Goal: Task Accomplishment & Management: Manage account settings

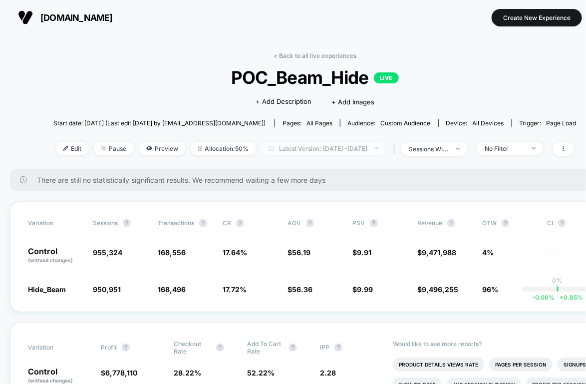
click at [364, 150] on span "Latest Version: Sep 8, 2025 - Sep 9, 2025" at bounding box center [323, 148] width 125 height 13
select select "*"
select select "****"
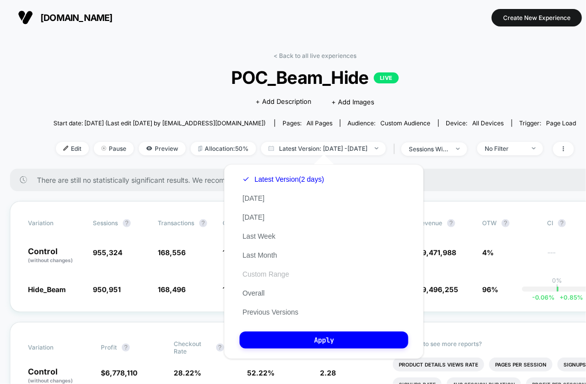
click at [269, 273] on button "Custom Range" at bounding box center [266, 273] width 52 height 9
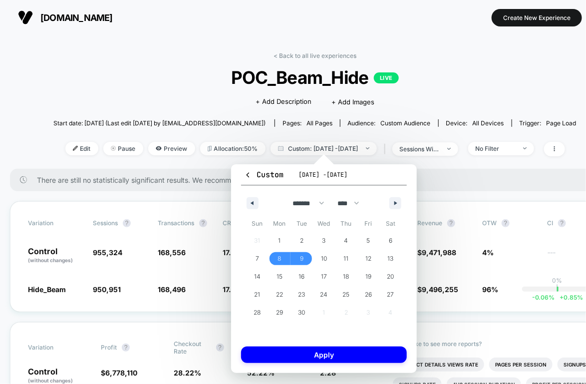
click at [404, 207] on div "******* ******** ***** ***** *** **** **** ****** ********* ******* ******** **…" at bounding box center [324, 201] width 166 height 30
click at [402, 204] on div "******* ******** ***** ***** *** **** **** ****** ********* ******* ******** **…" at bounding box center [324, 201] width 166 height 30
click at [396, 204] on icon "button" at bounding box center [396, 203] width 5 height 4
select select "*"
click at [322, 281] on span "15" at bounding box center [324, 276] width 6 height 18
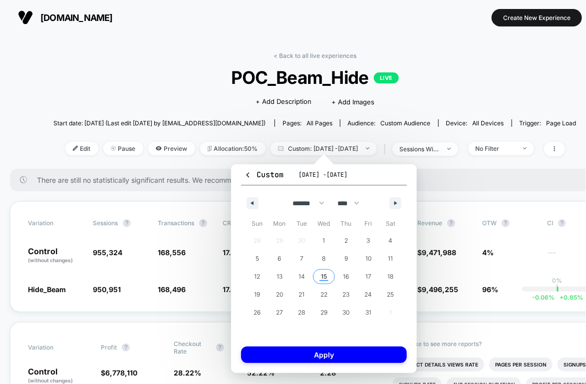
click at [322, 281] on span "15" at bounding box center [324, 276] width 6 height 18
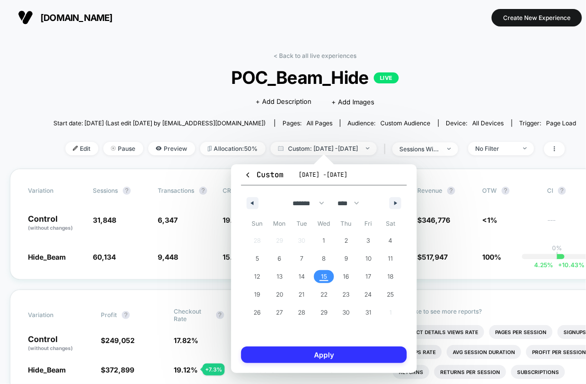
click at [315, 347] on button "Apply" at bounding box center [324, 354] width 166 height 16
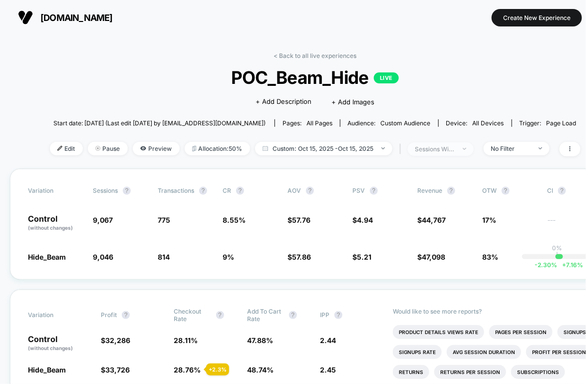
click at [449, 148] on div "sessions with impression" at bounding box center [435, 148] width 40 height 7
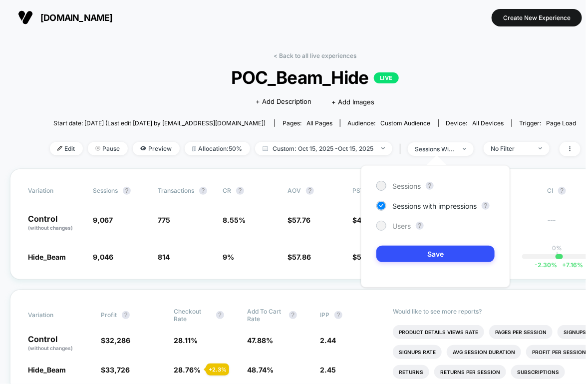
click at [405, 225] on span "Users" at bounding box center [401, 226] width 18 height 8
click at [405, 261] on div "Sessions ? Sessions with impressions ? Users ? Save" at bounding box center [435, 226] width 149 height 122
click at [405, 255] on button "Save" at bounding box center [435, 254] width 118 height 16
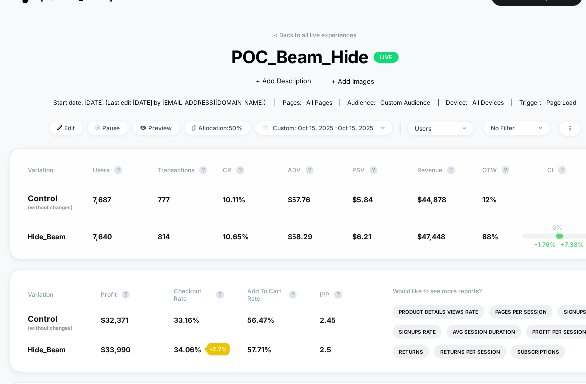
scroll to position [19, 0]
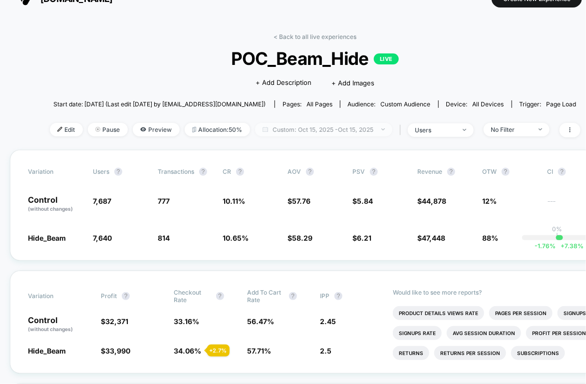
click at [343, 128] on span "Custom: [DATE] - [DATE]" at bounding box center [323, 129] width 137 height 13
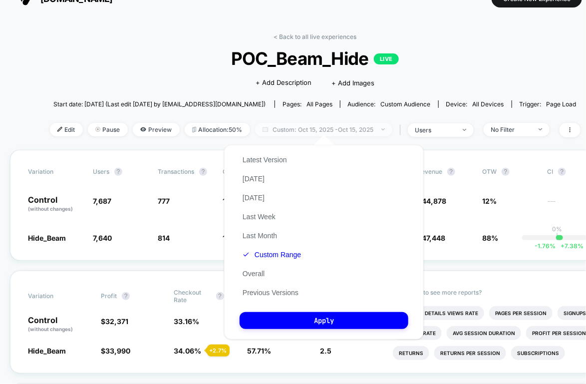
click at [340, 131] on span "Custom: [DATE] - [DATE]" at bounding box center [323, 129] width 137 height 13
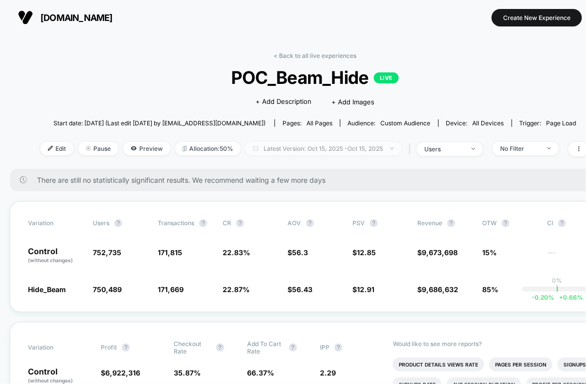
click at [322, 153] on span "Latest Version: [DATE] - [DATE]" at bounding box center [324, 148] width 156 height 13
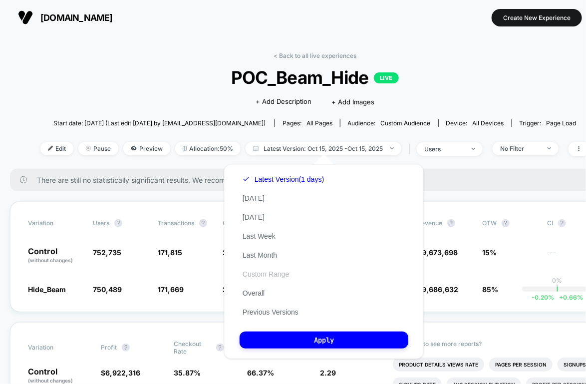
click at [267, 274] on button "Custom Range" at bounding box center [266, 273] width 52 height 9
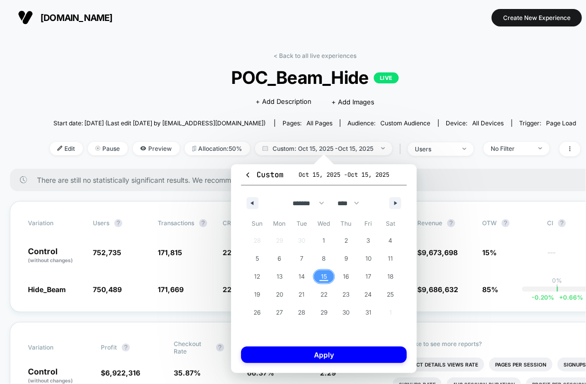
click at [325, 280] on span "15" at bounding box center [324, 276] width 6 height 18
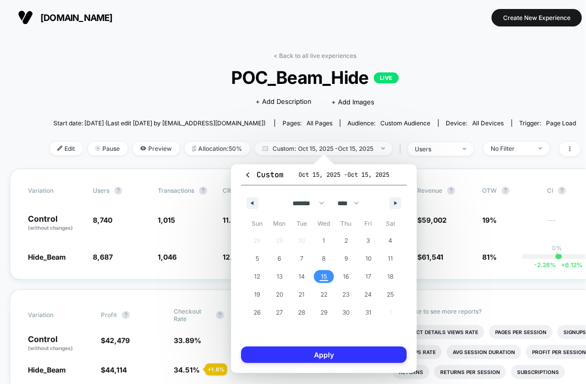
click at [317, 357] on button "Apply" at bounding box center [324, 354] width 166 height 16
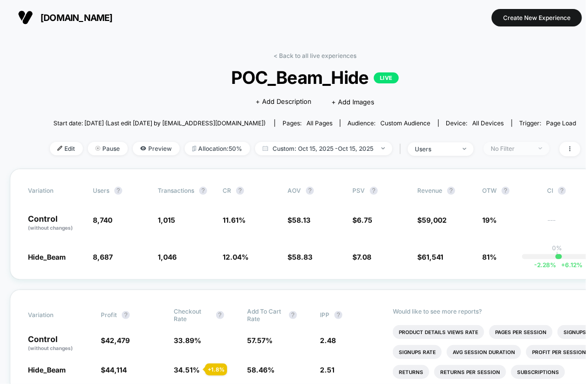
click at [529, 142] on span "No Filter" at bounding box center [517, 148] width 66 height 13
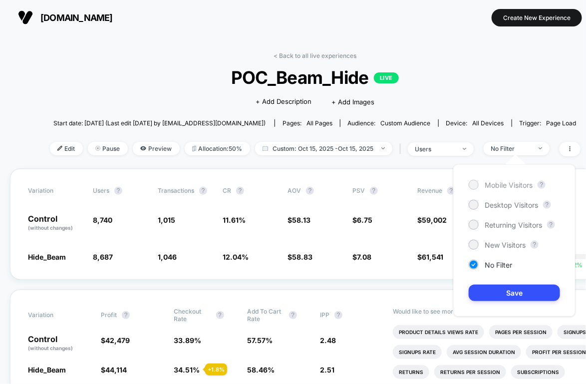
click at [488, 181] on span "Mobile Visitors" at bounding box center [509, 185] width 48 height 8
click at [483, 289] on button "Save" at bounding box center [514, 292] width 91 height 16
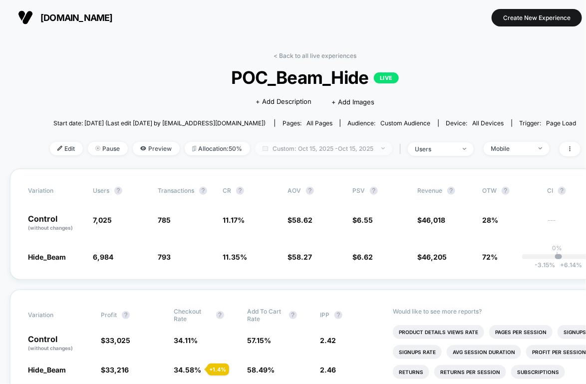
click at [377, 142] on span "Custom: [DATE] - [DATE]" at bounding box center [323, 148] width 137 height 13
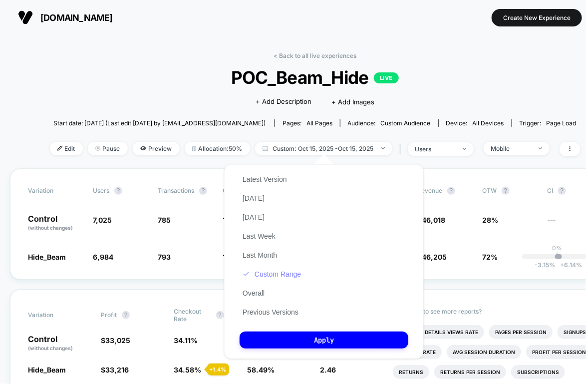
click at [270, 273] on button "Custom Range" at bounding box center [272, 273] width 64 height 9
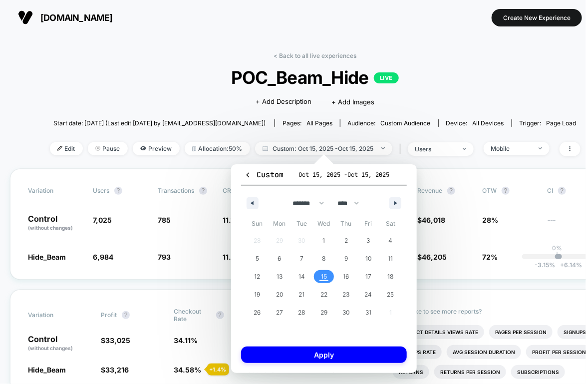
click at [324, 272] on span "15" at bounding box center [324, 276] width 6 height 18
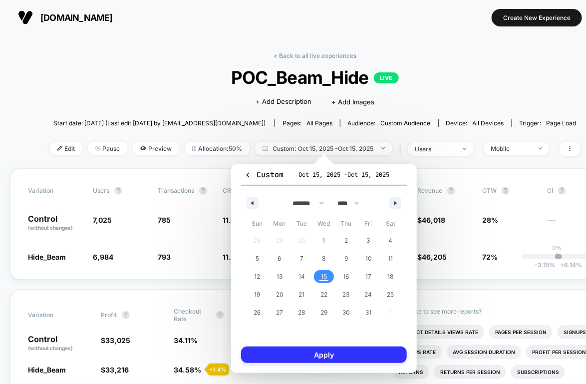
click at [301, 356] on button "Apply" at bounding box center [324, 354] width 166 height 16
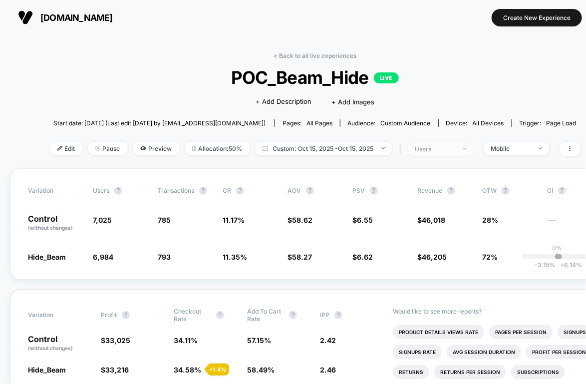
click at [437, 147] on div "users" at bounding box center [435, 148] width 40 height 7
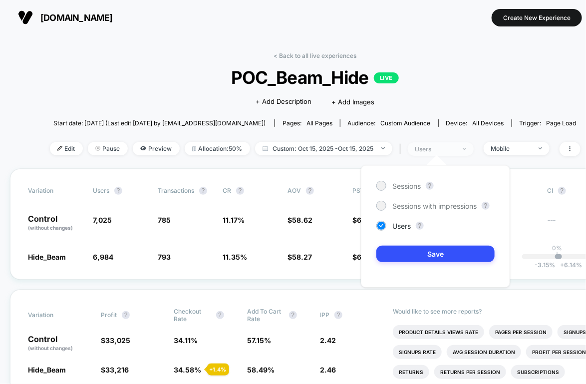
click at [437, 147] on div "users" at bounding box center [435, 148] width 40 height 7
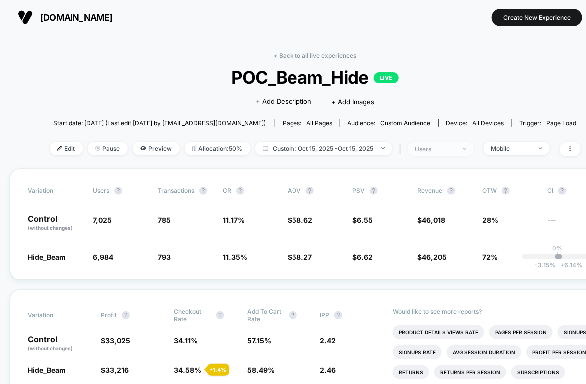
click at [462, 143] on span "users" at bounding box center [441, 148] width 66 height 13
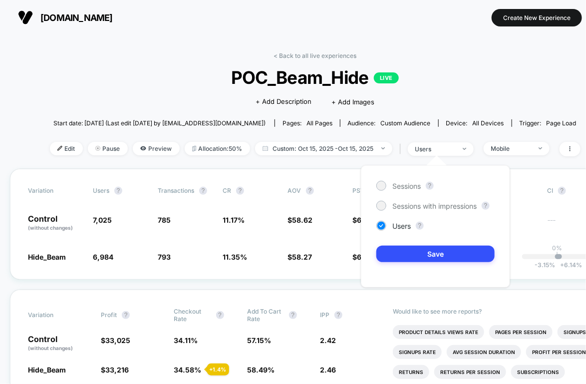
drag, startPoint x: 354, startPoint y: 139, endPoint x: 376, endPoint y: 154, distance: 27.3
click at [354, 139] on div "< Back to all live experiences POC_Beam_Hide LIVE Click to edit experience deta…" at bounding box center [315, 110] width 530 height 117
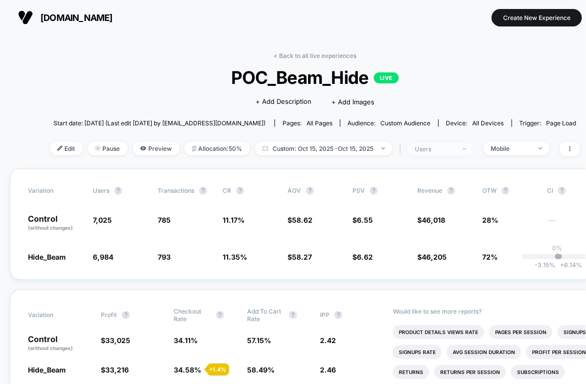
click at [441, 151] on div "users" at bounding box center [435, 148] width 40 height 7
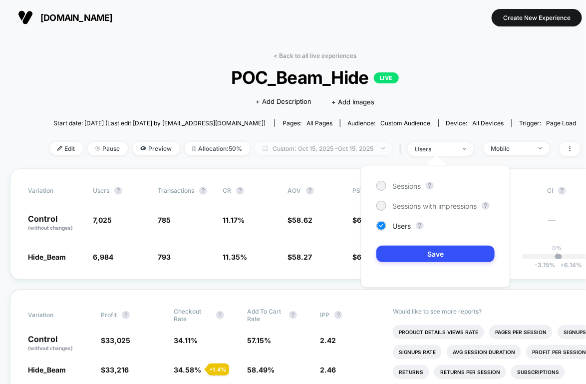
click at [339, 147] on span "Custom: [DATE] - [DATE]" at bounding box center [323, 148] width 137 height 13
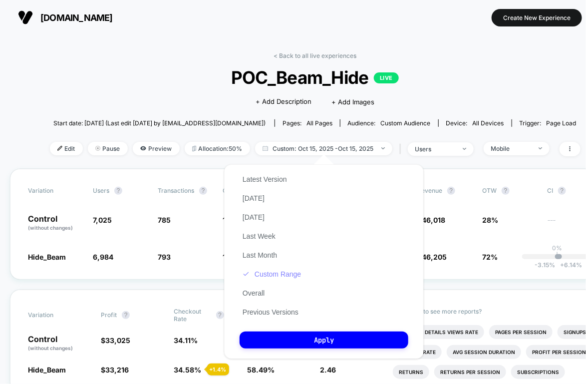
click at [276, 273] on button "Custom Range" at bounding box center [272, 273] width 64 height 9
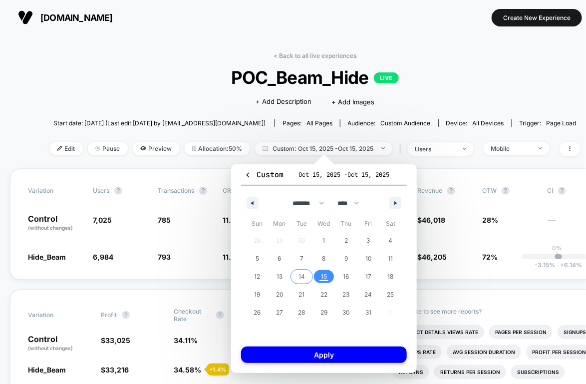
click at [299, 282] on span "14" at bounding box center [301, 276] width 6 height 18
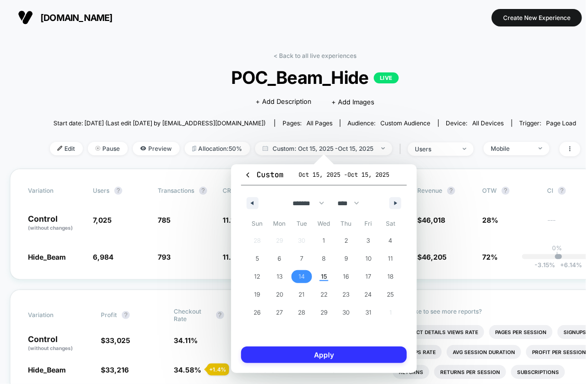
click at [291, 356] on button "Apply" at bounding box center [324, 354] width 166 height 16
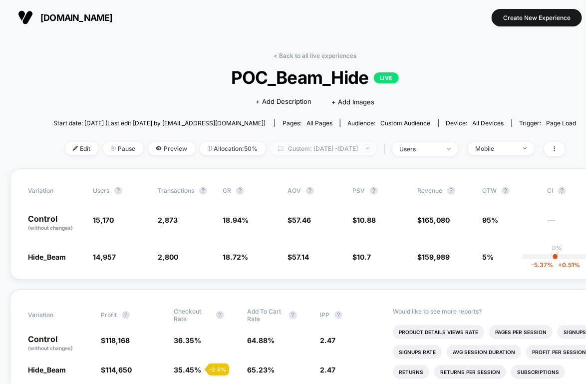
click at [371, 147] on span "Custom: [DATE] - [DATE]" at bounding box center [323, 148] width 106 height 13
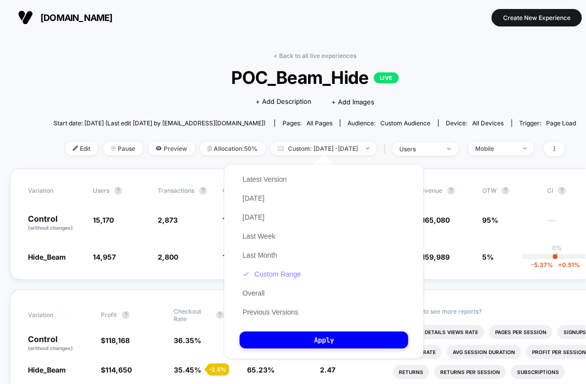
click at [296, 277] on button "Custom Range" at bounding box center [272, 273] width 64 height 9
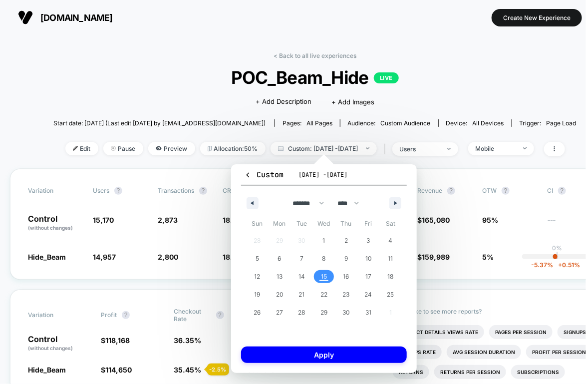
click at [333, 271] on span "15" at bounding box center [324, 276] width 22 height 13
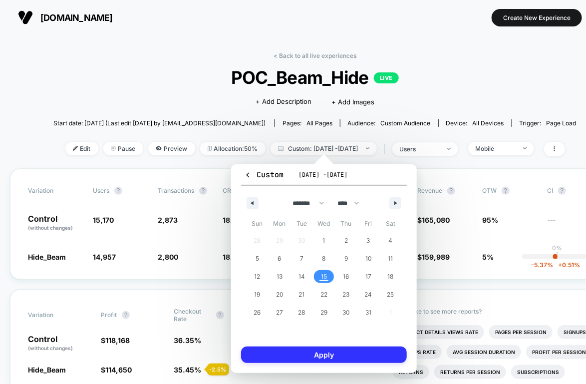
click at [312, 358] on button "Apply" at bounding box center [324, 354] width 166 height 16
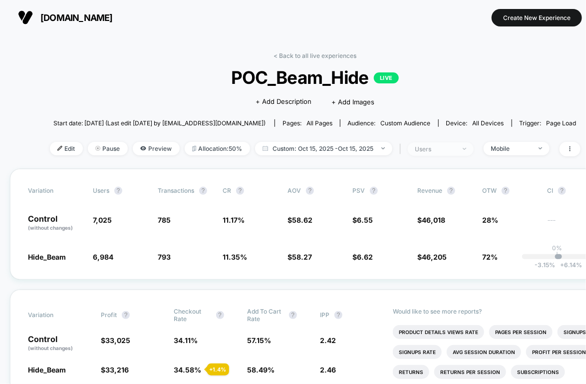
click at [429, 152] on span "users" at bounding box center [441, 148] width 66 height 13
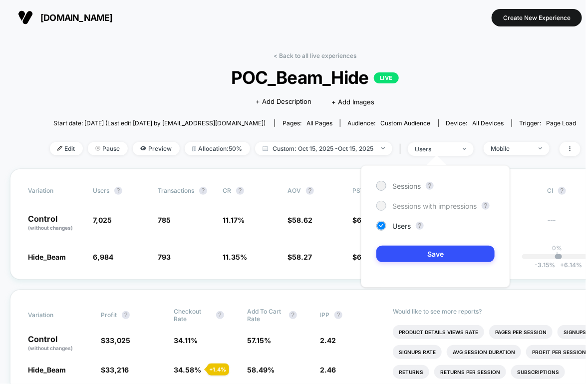
click at [440, 202] on span "Sessions with impressions" at bounding box center [434, 206] width 84 height 8
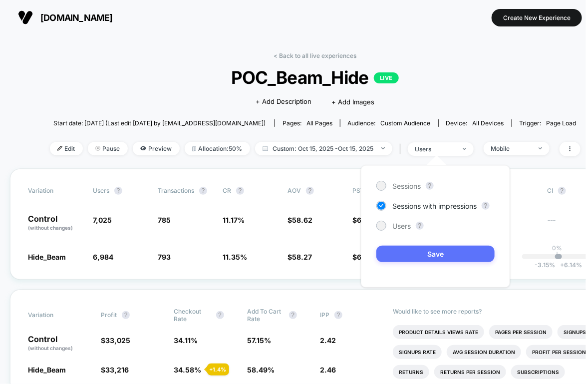
click at [445, 259] on button "Save" at bounding box center [435, 254] width 118 height 16
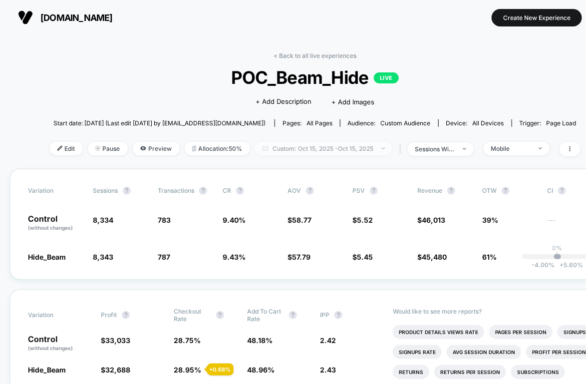
click at [378, 153] on span "Custom: [DATE] - [DATE]" at bounding box center [323, 148] width 137 height 13
select select "*"
select select "****"
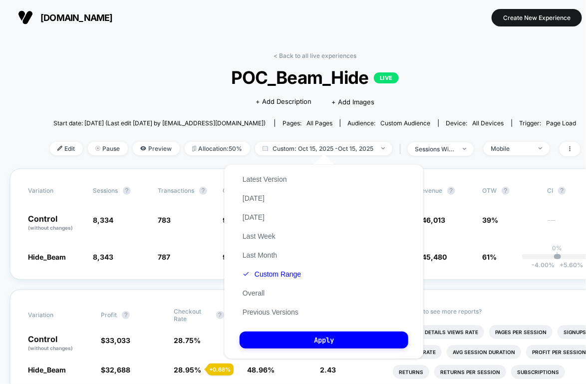
click at [274, 279] on div "Latest Version [DATE] [DATE] Last Week Last Month Custom Range Overall Previous…" at bounding box center [272, 246] width 64 height 152
click at [272, 268] on div "Latest Version [DATE] [DATE] Last Week Last Month Custom Range Overall Previous…" at bounding box center [272, 246] width 64 height 152
click at [275, 272] on button "Custom Range" at bounding box center [272, 273] width 64 height 9
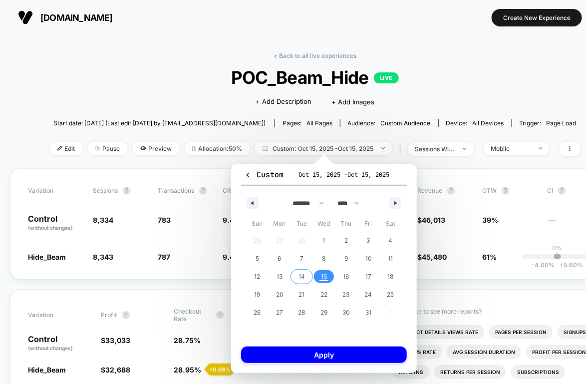
click at [301, 278] on span "14" at bounding box center [301, 276] width 6 height 18
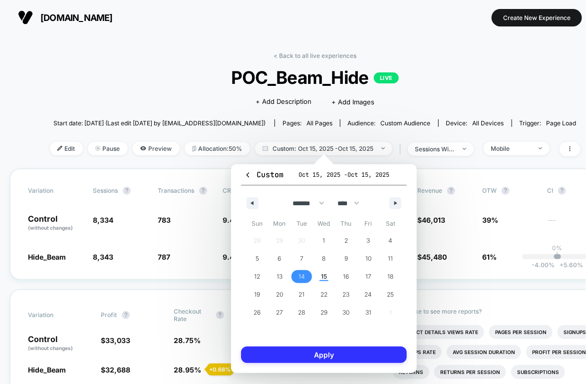
click at [321, 354] on button "Apply" at bounding box center [324, 354] width 166 height 16
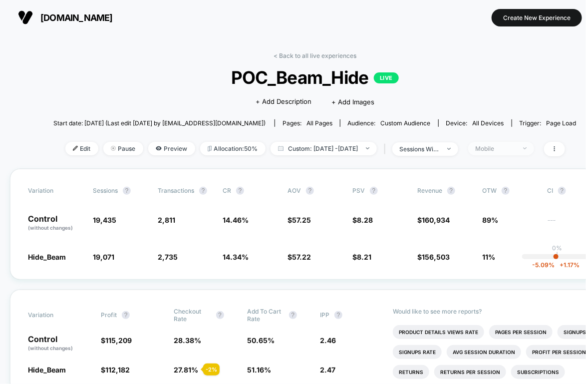
click at [515, 147] on div "Mobile" at bounding box center [496, 148] width 40 height 7
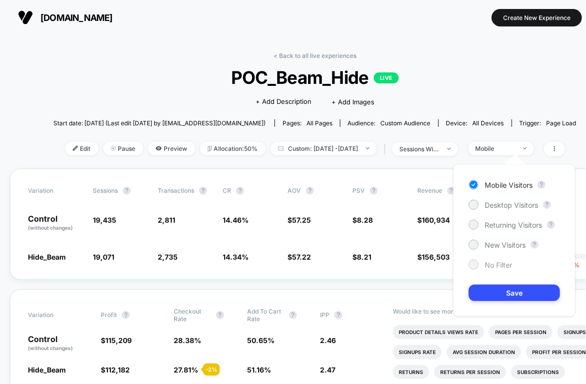
click at [487, 266] on span "No Filter" at bounding box center [498, 264] width 27 height 8
click at [502, 285] on button "Save" at bounding box center [514, 292] width 91 height 16
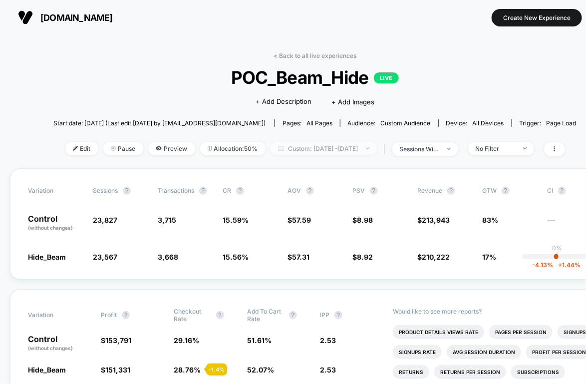
click at [377, 144] on span "Custom: [DATE] - [DATE]" at bounding box center [323, 148] width 106 height 13
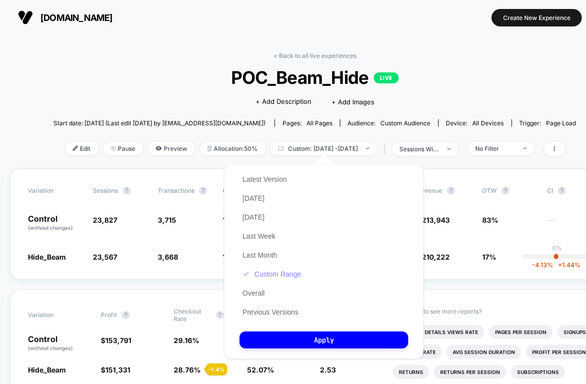
click at [281, 274] on button "Custom Range" at bounding box center [272, 273] width 64 height 9
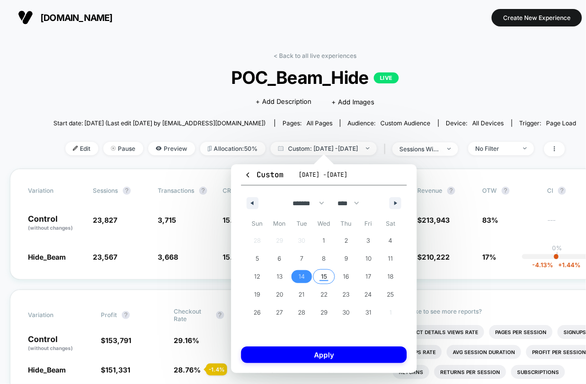
click at [329, 279] on span "15" at bounding box center [324, 276] width 22 height 13
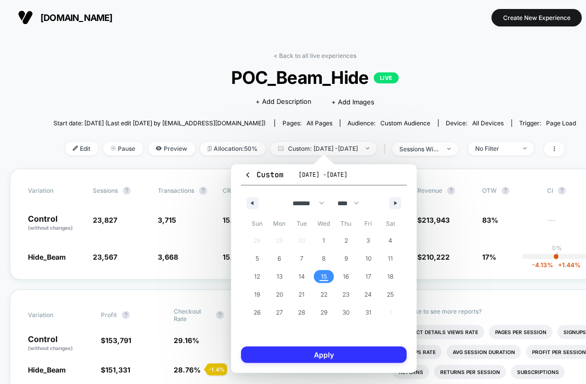
click at [316, 357] on button "Apply" at bounding box center [324, 354] width 166 height 16
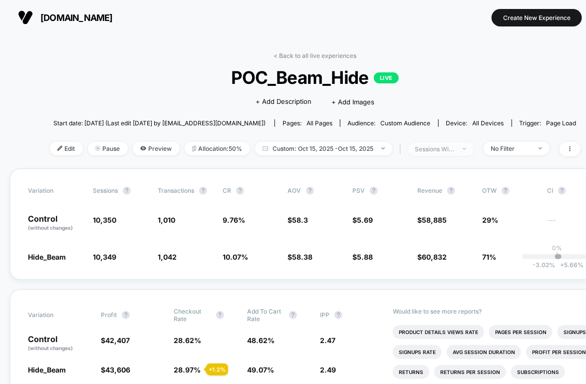
click at [452, 150] on div "sessions with impression" at bounding box center [435, 148] width 40 height 7
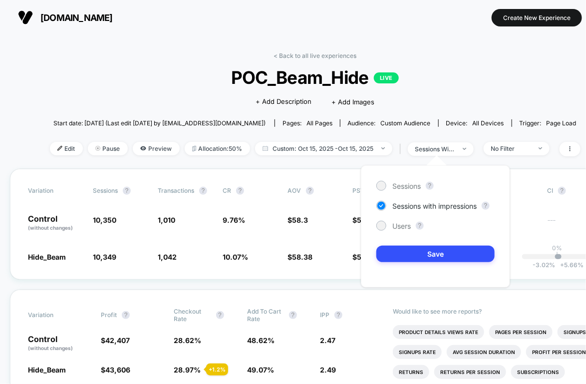
click at [394, 219] on div "Sessions ? Sessions with impressions ? Users ? Save" at bounding box center [435, 226] width 149 height 122
click at [392, 222] on span "Users" at bounding box center [401, 226] width 18 height 8
click at [392, 251] on button "Save" at bounding box center [435, 254] width 118 height 16
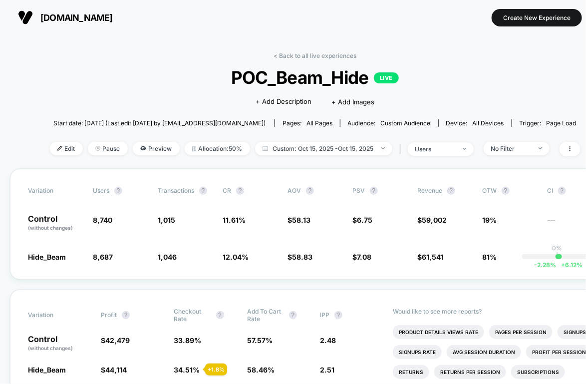
click at [353, 212] on div "Variation users ? Transactions ? CR ? AOV ? PSV ? Revenue ? OTW ? CI ? Control …" at bounding box center [315, 224] width 610 height 111
click at [426, 153] on span "users" at bounding box center [441, 148] width 66 height 13
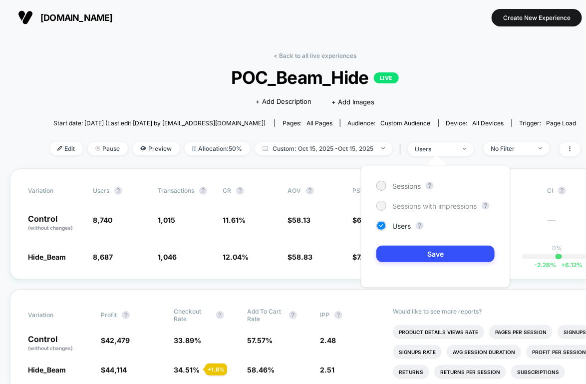
click at [422, 203] on span "Sessions with impressions" at bounding box center [434, 206] width 84 height 8
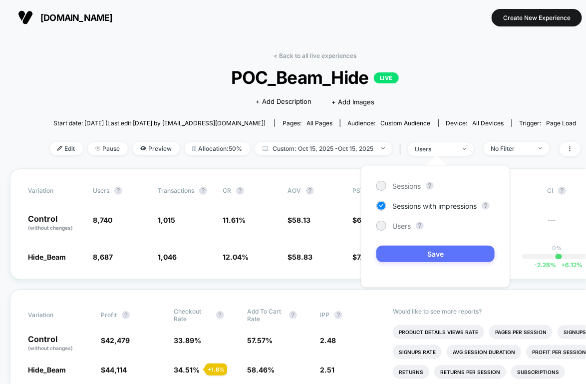
click at [423, 253] on button "Save" at bounding box center [435, 254] width 118 height 16
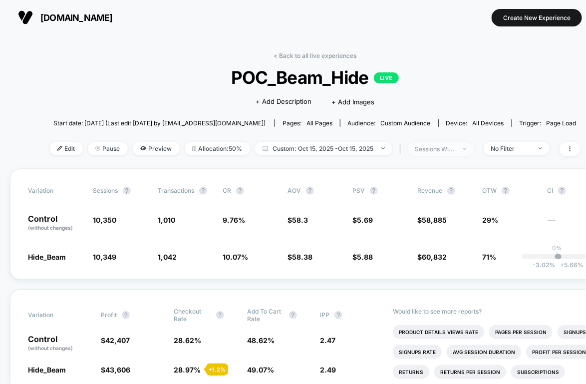
click at [438, 146] on div "sessions with impression" at bounding box center [435, 148] width 40 height 7
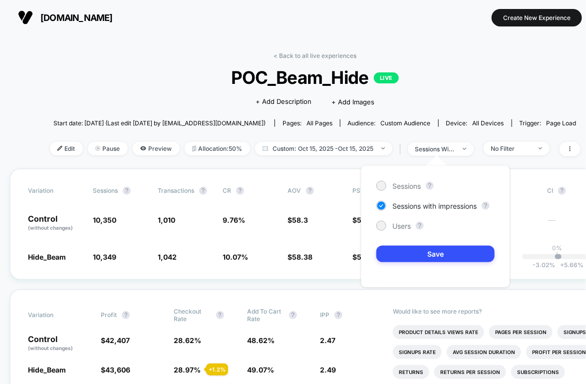
click at [420, 105] on div "Click to edit experience details + Add Description + Add Images" at bounding box center [315, 101] width 318 height 26
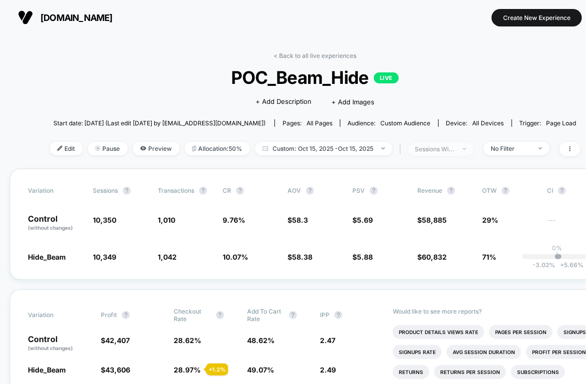
click at [430, 142] on span "sessions with impression" at bounding box center [441, 148] width 66 height 13
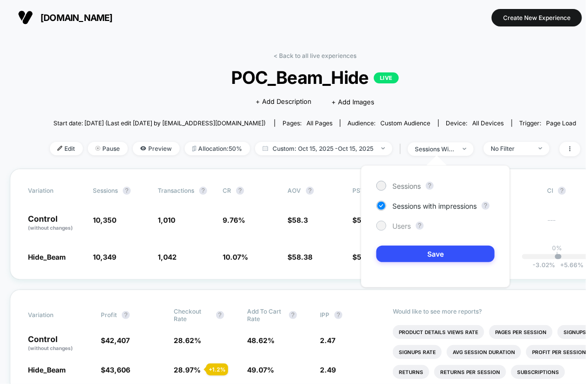
click at [407, 228] on span "Users" at bounding box center [401, 226] width 18 height 8
click at [414, 246] on button "Save" at bounding box center [435, 254] width 118 height 16
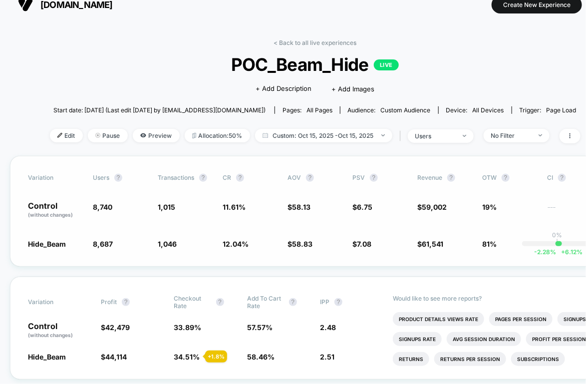
scroll to position [12, 0]
click at [436, 136] on div "users" at bounding box center [435, 136] width 40 height 7
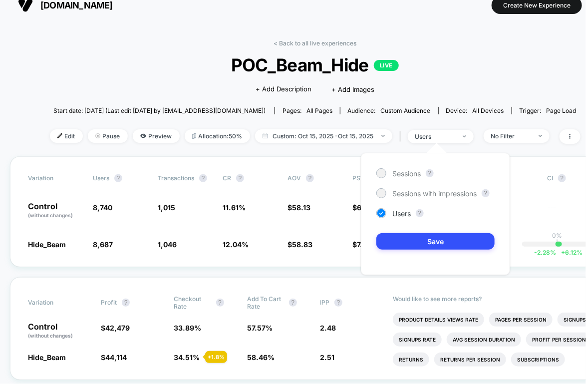
click at [425, 126] on div "< Back to all live experiences POC_Beam_Hide LIVE Click to edit experience deta…" at bounding box center [315, 97] width 530 height 117
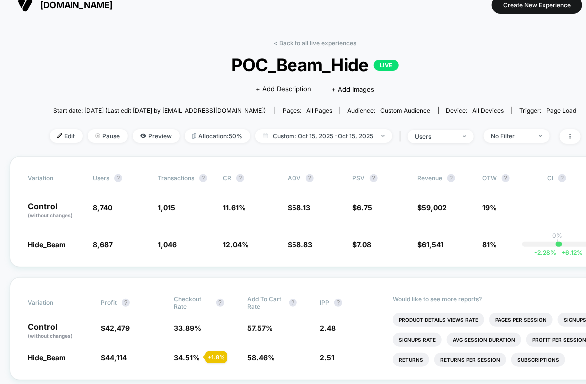
click at [425, 143] on div "< Back to all live experiences POC_Beam_Hide LIVE Click to edit experience deta…" at bounding box center [315, 97] width 530 height 117
click at [427, 140] on span "users" at bounding box center [441, 136] width 66 height 13
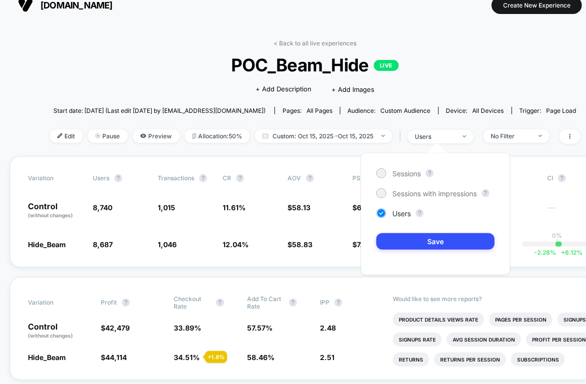
click at [510, 113] on div "Start date: [DATE] (Last edit [DATE] by [EMAIL_ADDRESS][DOMAIN_NAME]) Pages: al…" at bounding box center [315, 110] width 530 height 17
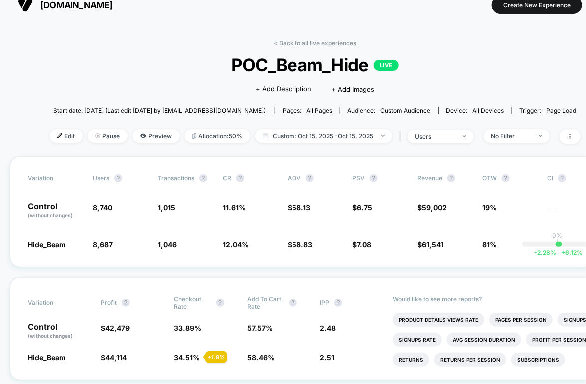
click at [510, 142] on div "Edit Pause Preview Allocation: 50% Custom: [DATE] - [DATE] | users No Filter" at bounding box center [315, 136] width 530 height 14
click at [511, 134] on div "No Filter" at bounding box center [511, 135] width 40 height 7
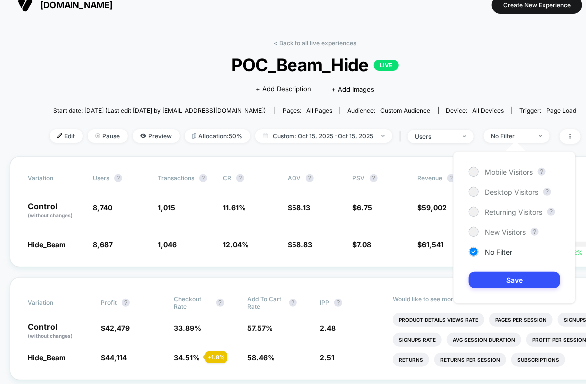
click at [496, 196] on div "Mobile Visitors ? Desktop Visitors ? Returning Visitors ? New Visitors ? No Fil…" at bounding box center [514, 227] width 122 height 152
click at [495, 190] on span "Desktop Visitors" at bounding box center [511, 192] width 53 height 8
click at [495, 281] on button "Save" at bounding box center [514, 279] width 91 height 16
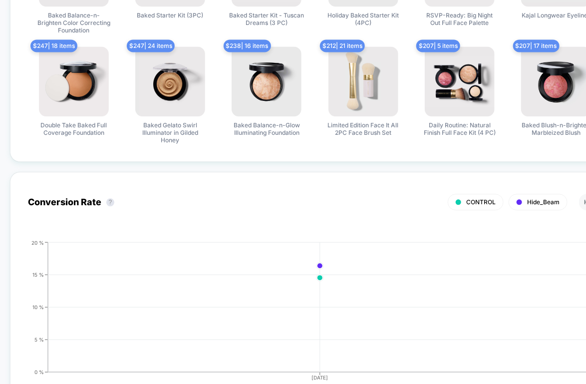
scroll to position [779, 0]
